Goal: Task Accomplishment & Management: Manage account settings

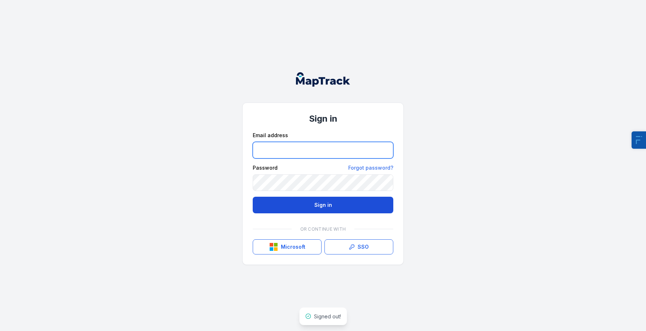
type input "**********"
click at [278, 204] on button "Sign in" at bounding box center [323, 204] width 141 height 17
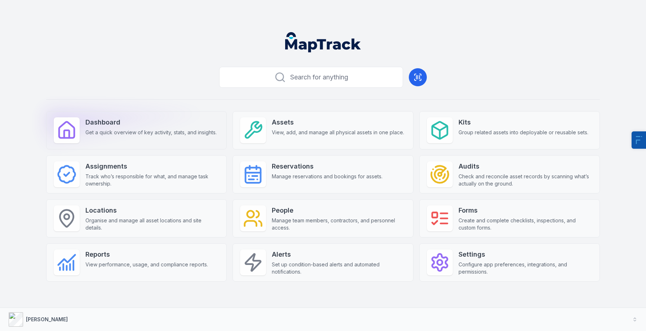
click at [159, 136] on div "Dashboard Get a quick overview of key activity, stats, and insights." at bounding box center [136, 130] width 181 height 38
